Goal: Task Accomplishment & Management: Manage account settings

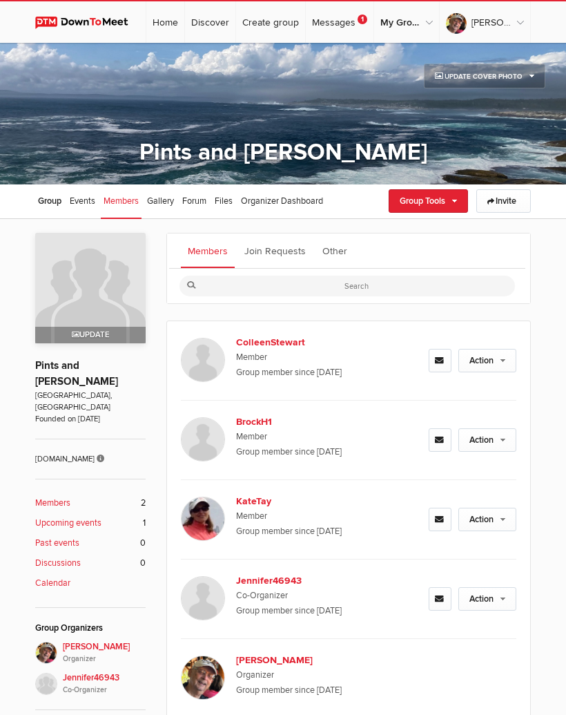
scroll to position [184, 0]
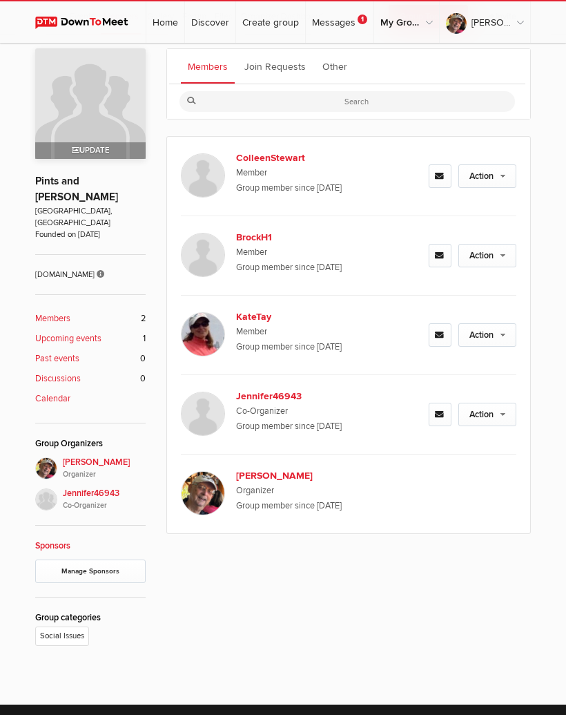
click at [464, 51] on link "Log Out" at bounding box center [468, 50] width 123 height 2
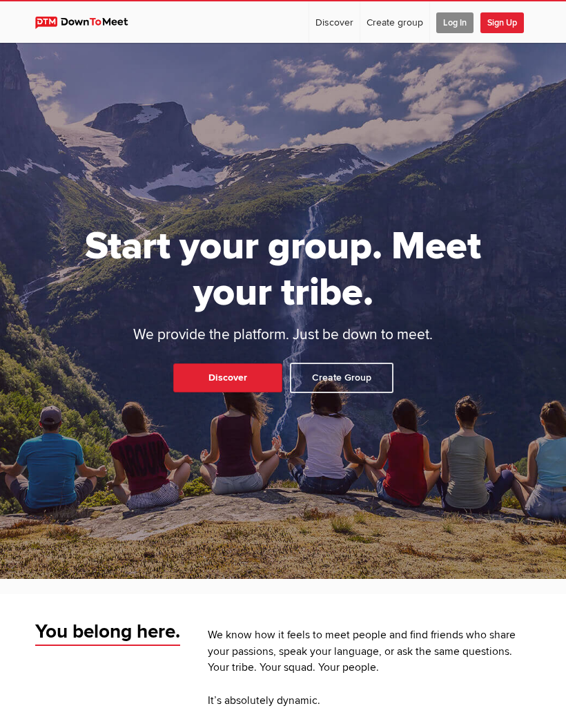
click at [515, 24] on span "Sign Up" at bounding box center [503, 22] width 44 height 21
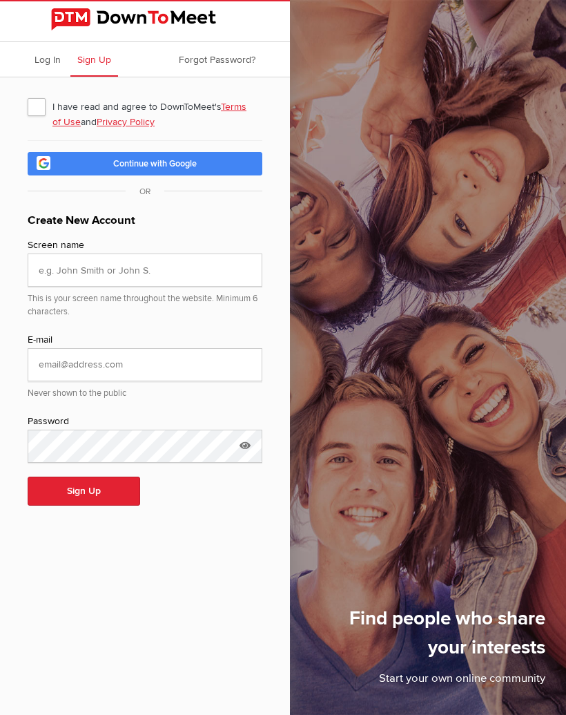
click at [46, 108] on span "I have read and agree to DownToMeet's Terms of Use and Privacy Policy" at bounding box center [145, 106] width 235 height 25
click at [28, 94] on input "I have read and agree to DownToMeet's Terms of Use and Privacy Policy" at bounding box center [27, 93] width 1 height 1
checkbox input "true"
click at [55, 64] on span "Log In" at bounding box center [48, 60] width 26 height 12
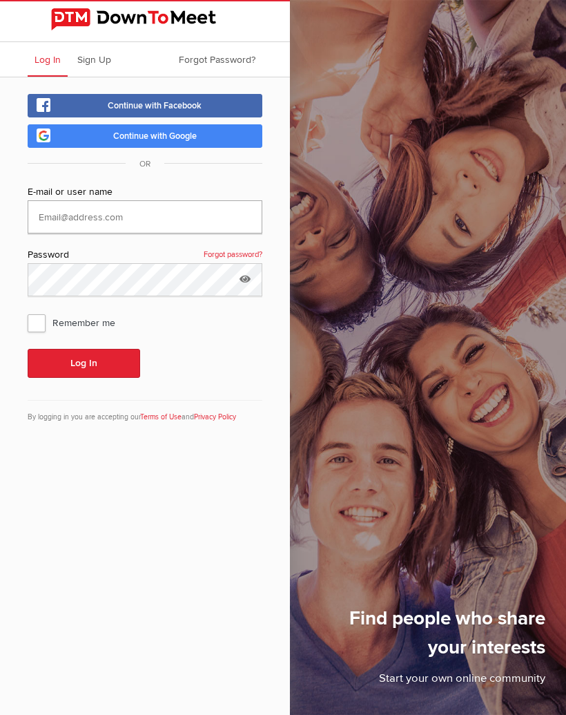
click at [105, 214] on input "text" at bounding box center [145, 216] width 235 height 33
type input "Gailstewart0"
click at [249, 255] on link "Forgot password?" at bounding box center [233, 254] width 59 height 15
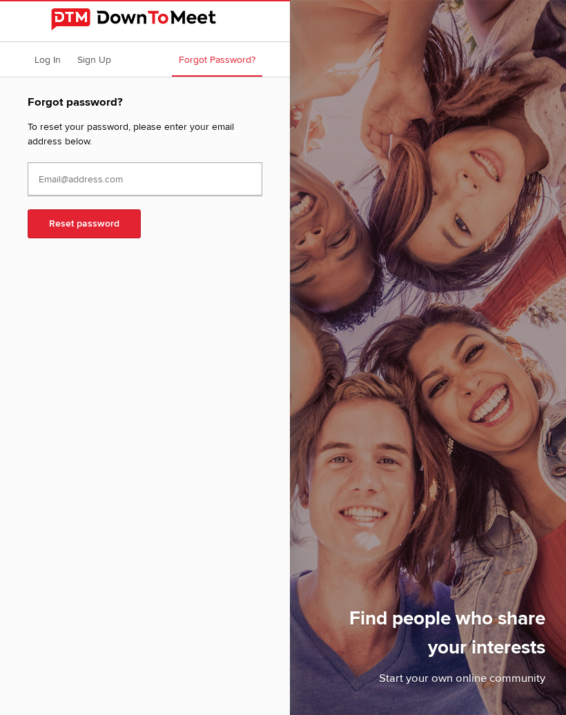
click at [143, 180] on input "text" at bounding box center [145, 178] width 235 height 33
type input "[EMAIL_ADDRESS][DOMAIN_NAME]"
click at [126, 220] on button "Reset password" at bounding box center [84, 223] width 113 height 29
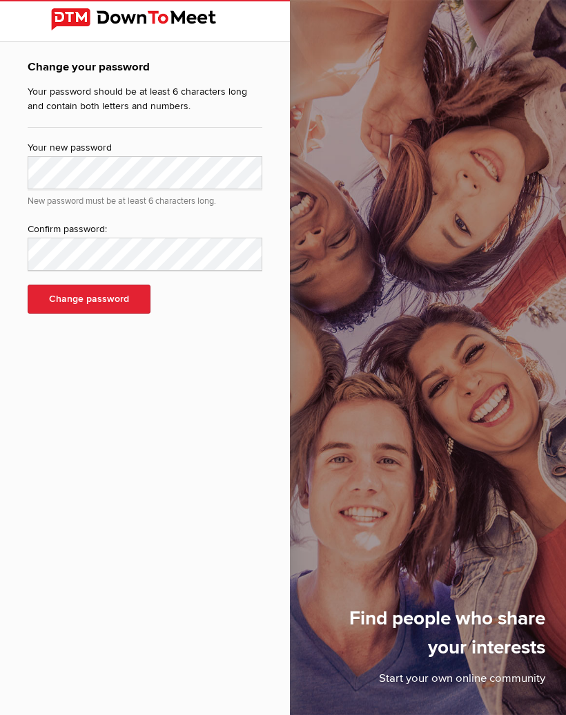
click at [125, 302] on button "Change password" at bounding box center [89, 299] width 123 height 29
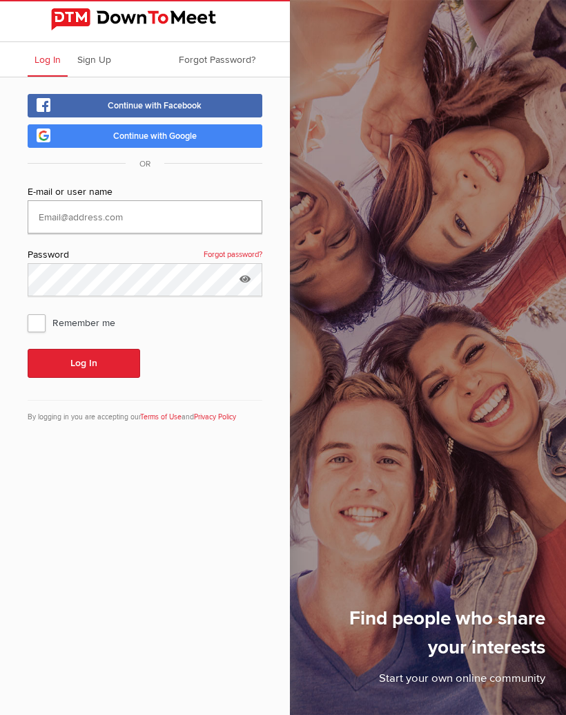
click at [97, 220] on input "text" at bounding box center [145, 216] width 235 height 33
type input "[EMAIL_ADDRESS][DOMAIN_NAME]"
click at [249, 281] on icon at bounding box center [245, 279] width 21 height 32
click at [59, 285] on input "text" at bounding box center [145, 279] width 235 height 33
type input "DTMTara1One"
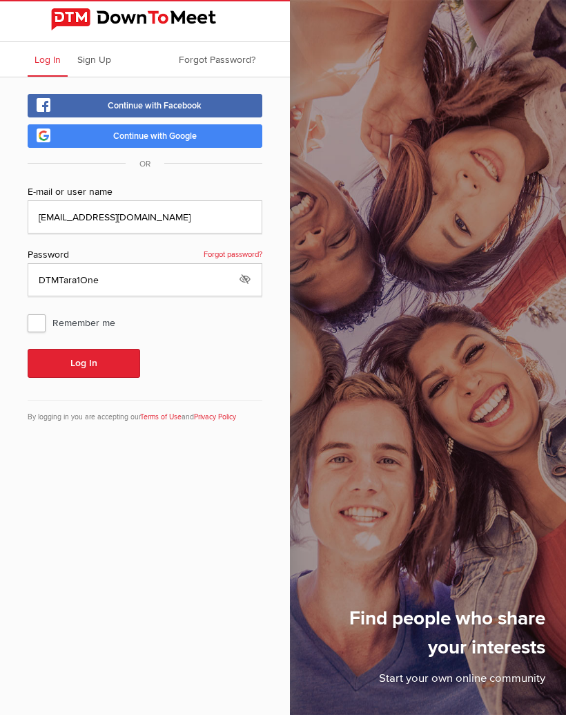
click at [108, 363] on button "Log In" at bounding box center [84, 363] width 113 height 29
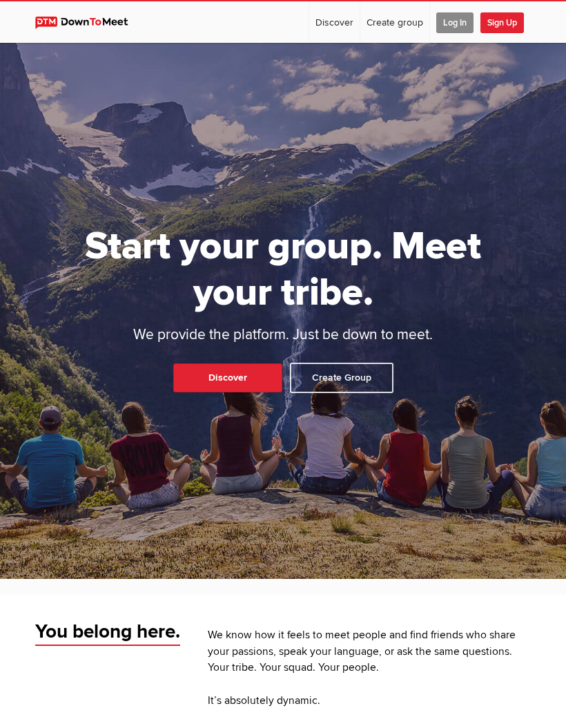
click at [462, 23] on span "Log In" at bounding box center [455, 22] width 37 height 21
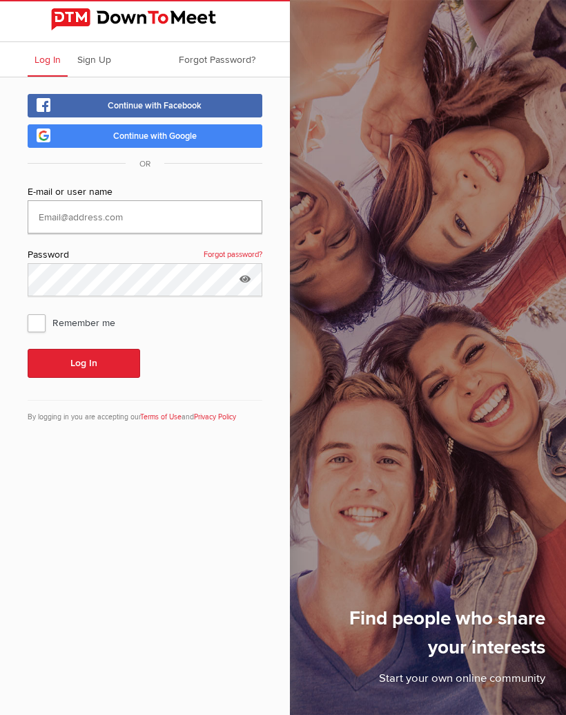
click at [122, 211] on input "text" at bounding box center [145, 216] width 235 height 33
type input "[EMAIL_ADDRESS][DOMAIN_NAME]"
click at [248, 278] on icon at bounding box center [245, 279] width 21 height 32
click at [112, 366] on button "Log In" at bounding box center [84, 363] width 113 height 29
